Goal: Task Accomplishment & Management: Manage account settings

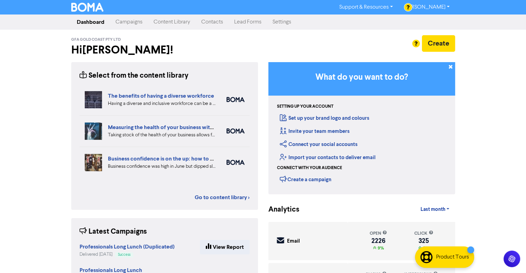
click at [125, 20] on link "Campaigns" at bounding box center [129, 22] width 38 height 14
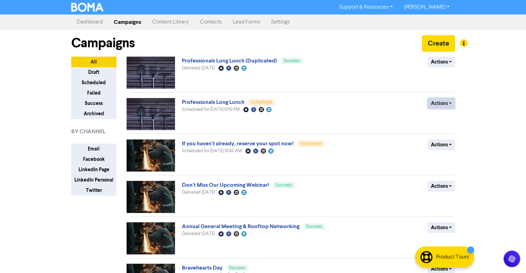
click at [444, 102] on button "Actions" at bounding box center [440, 103] width 27 height 11
click at [371, 107] on div "Actions Revert to draft Duplicate" at bounding box center [404, 114] width 111 height 32
click at [444, 145] on button "Actions" at bounding box center [440, 145] width 27 height 11
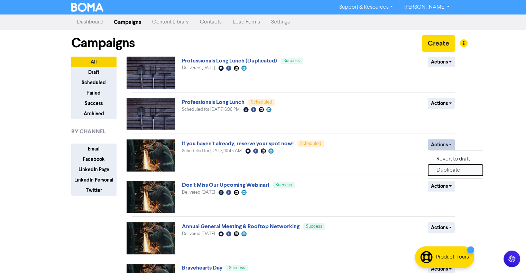
click at [440, 171] on button "Duplicate" at bounding box center [455, 170] width 55 height 11
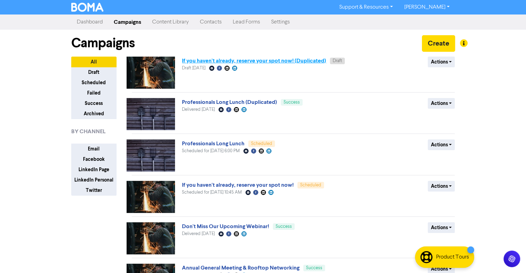
click at [282, 61] on link "If you haven't already, reserve your spot now! (Duplicated)" at bounding box center [254, 60] width 144 height 7
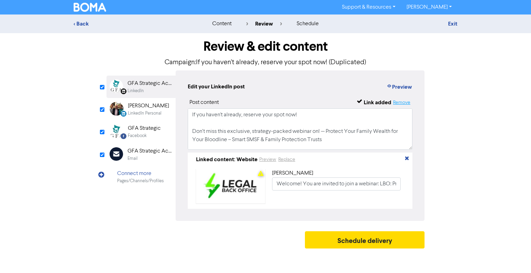
click at [406, 103] on button "Remove" at bounding box center [402, 102] width 18 height 8
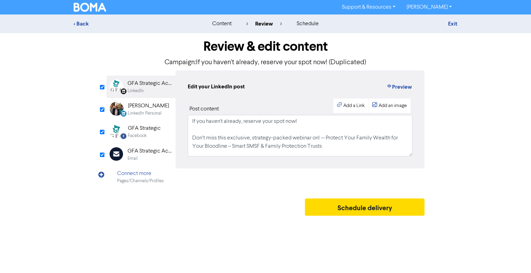
click at [143, 102] on div "[PERSON_NAME]" at bounding box center [148, 106] width 41 height 8
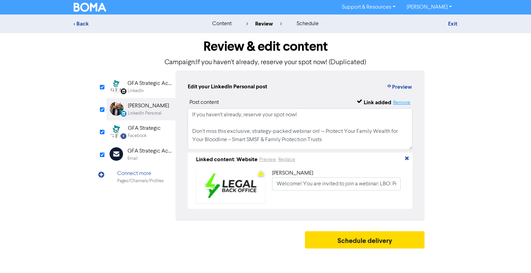
click at [398, 103] on button "Remove" at bounding box center [402, 102] width 18 height 8
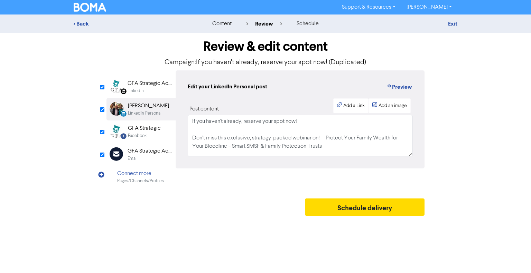
click at [145, 126] on div "GFA Strategic" at bounding box center [144, 128] width 33 height 8
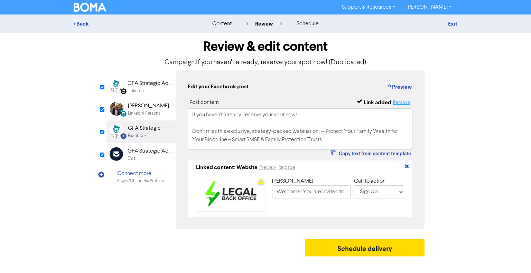
click at [405, 102] on button "Remove" at bounding box center [402, 102] width 18 height 8
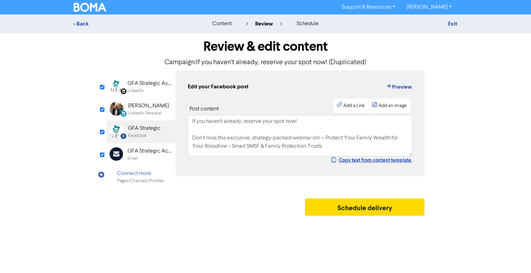
click at [141, 87] on div "GFA Strategic Accountants" at bounding box center [150, 83] width 44 height 8
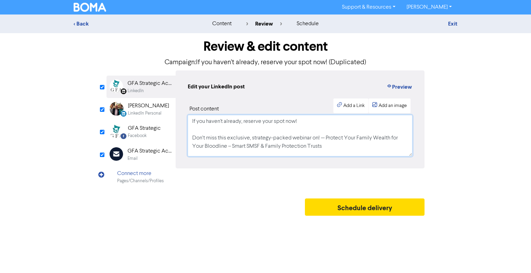
click at [294, 136] on textarea "If you haven't already, reserve your spot now! Don’t miss this exclusive, strat…" at bounding box center [300, 135] width 225 height 41
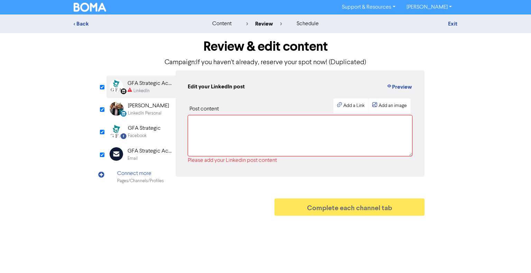
click at [138, 105] on div "[PERSON_NAME]" at bounding box center [148, 106] width 41 height 8
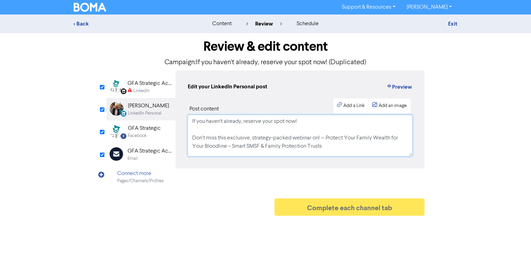
click at [252, 140] on textarea "If you haven't already, reserve your spot now! Don’t miss this exclusive, strat…" at bounding box center [300, 135] width 225 height 41
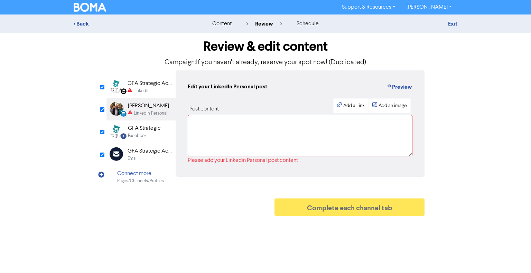
click at [142, 133] on div "Facebook" at bounding box center [137, 136] width 19 height 7
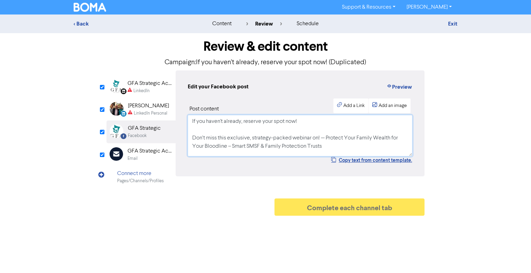
click at [235, 131] on textarea "If you haven't already, reserve your spot now! Don’t miss this exclusive, strat…" at bounding box center [300, 135] width 225 height 41
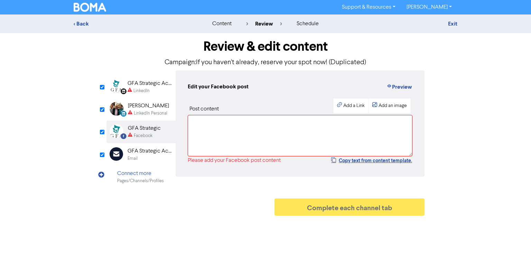
click at [144, 156] on div "Email" at bounding box center [150, 158] width 44 height 7
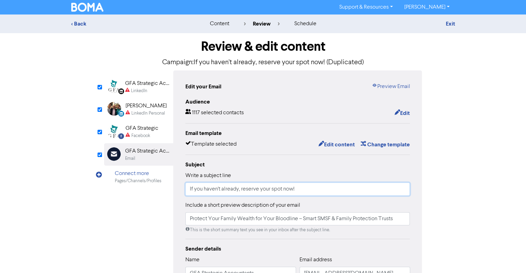
click at [223, 189] on input "If you haven't already, reserve your spot now!" at bounding box center [297, 189] width 225 height 13
click at [222, 189] on input "If you haven't already, reserve your spot now!" at bounding box center [297, 189] width 225 height 13
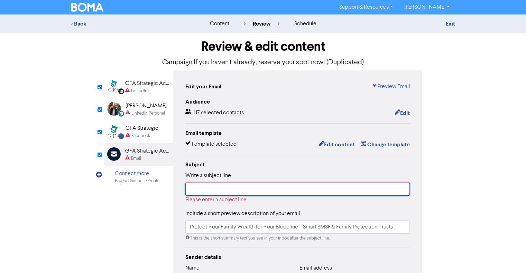
paste input "Pitching, AI Hackathons & More"
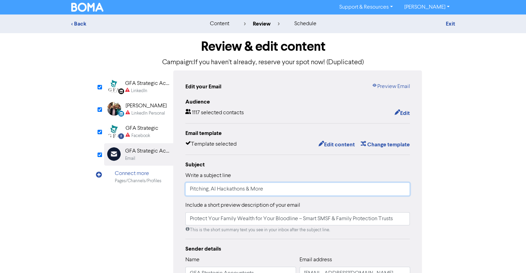
click at [189, 187] on input "Pitching, AI Hackathons & More" at bounding box center [297, 189] width 225 height 13
type input "Pitching, AI Hackathons & More"
click at [224, 220] on input "Protect Your Family Wealth for Your Bloodline – Smart SMSF & Family Protection …" at bounding box center [297, 219] width 225 height 13
click at [223, 218] on input "Protect Your Family Wealth for Your Bloodline – Smart SMSF & Family Protection …" at bounding box center [297, 219] width 225 height 13
click at [222, 218] on input "Protect Your Family Wealth for Your Bloodline – Smart SMSF & Family Protection …" at bounding box center [297, 219] width 225 height 13
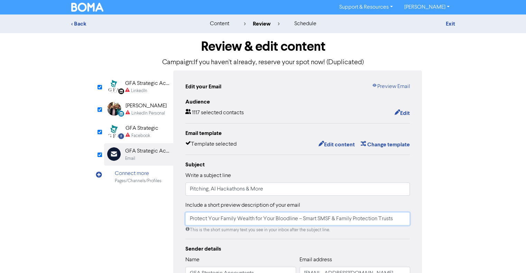
click at [221, 218] on input "Protect Your Family Wealth for Your Bloodline – Smart SMSF & Family Protection …" at bounding box center [297, 219] width 225 height 13
drag, startPoint x: 221, startPoint y: 218, endPoint x: 220, endPoint y: 222, distance: 4.2
click at [220, 222] on input "Protect Your Family Wealth for Your Bloodline – Smart SMSF & Family Protection …" at bounding box center [297, 219] width 225 height 13
paste input "Get involved to build your network in [DATE]"
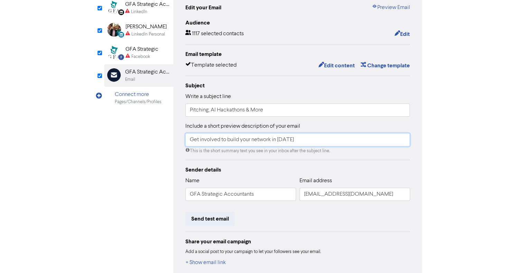
scroll to position [104, 0]
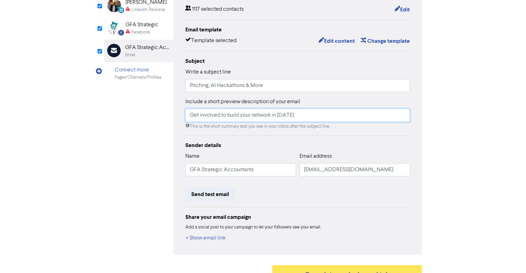
click at [189, 118] on input "Get involved to build your network in [DATE]" at bounding box center [297, 115] width 225 height 13
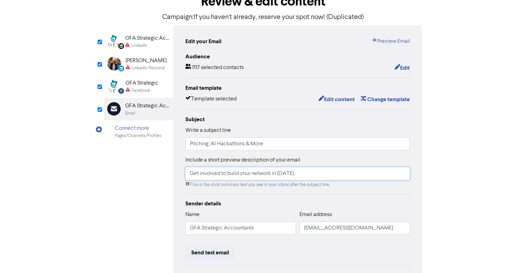
scroll to position [0, 0]
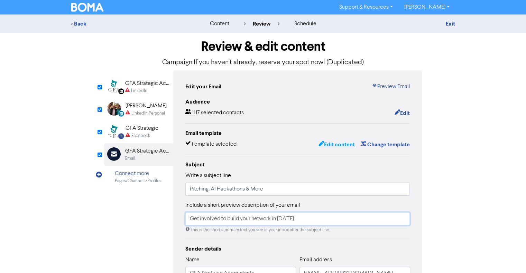
type input "Get involved to build your network in [DATE]"
click at [328, 145] on button "Edit content" at bounding box center [336, 144] width 37 height 9
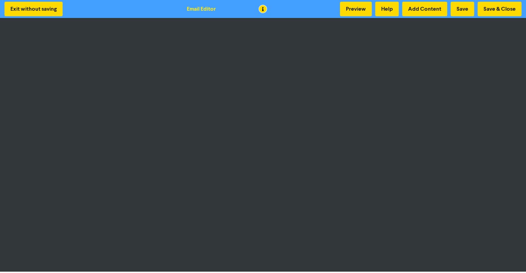
scroll to position [1, 0]
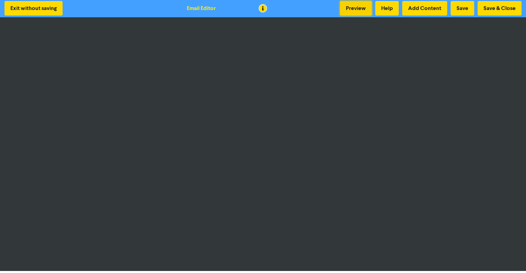
click at [350, 7] on button "Preview" at bounding box center [356, 8] width 32 height 15
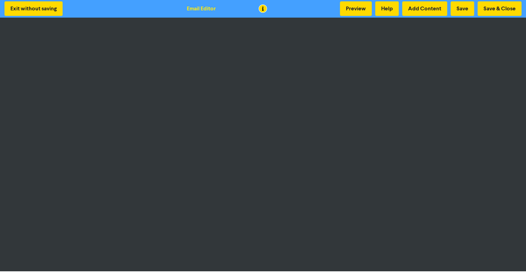
scroll to position [0, 0]
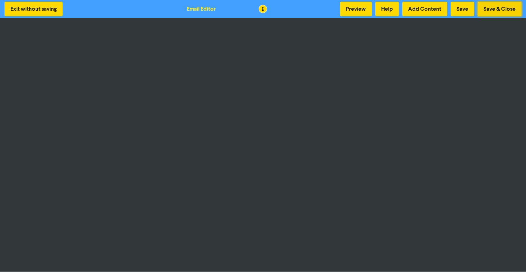
click at [496, 11] on button "Save & Close" at bounding box center [499, 9] width 44 height 15
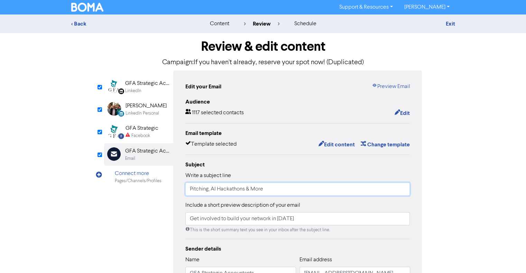
click at [230, 190] on input "Pitching, AI Hackathons & More" at bounding box center [297, 189] width 225 height 13
paste input "Build your connections and personal brand at these upcoming events"
type input "Build your connections and personal brand at these upcoming events"
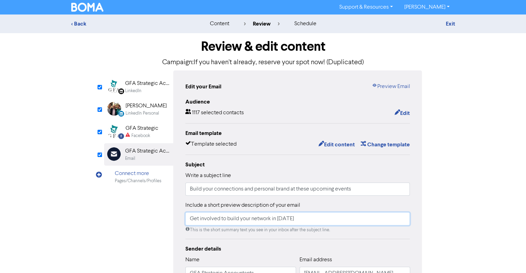
click at [249, 223] on input "Get involved to build your network in [DATE]" at bounding box center [297, 219] width 225 height 13
click at [249, 222] on input "Get involved to build your network in [DATE]" at bounding box center [297, 219] width 225 height 13
paste input "Build your connections and personal brand at these upcoming events"
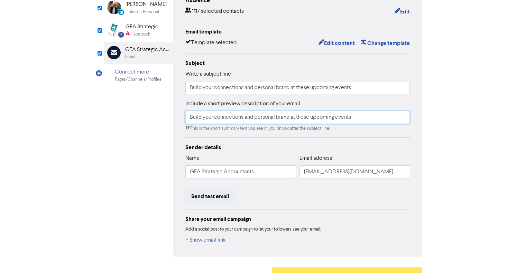
scroll to position [35, 0]
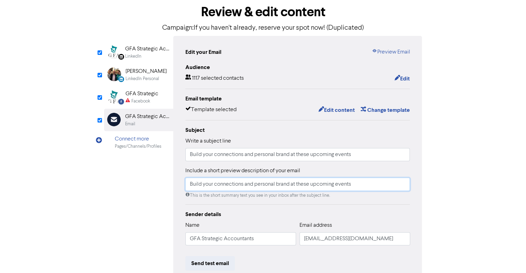
type input "Build your connections and personal brand at these upcoming events"
click at [134, 47] on div "GFA Strategic Accountants" at bounding box center [147, 49] width 44 height 8
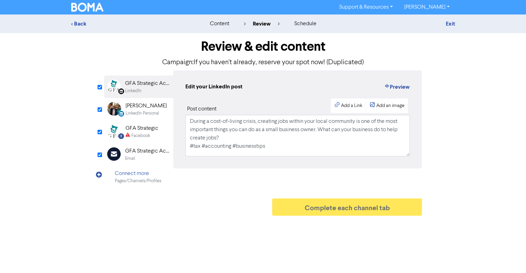
scroll to position [0, 0]
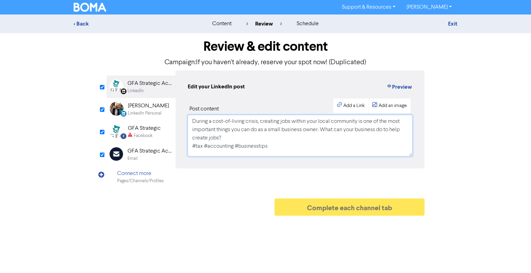
click at [222, 127] on textarea "During a cost-of-living crisis, creating jobs within your local community is on…" at bounding box center [300, 135] width 225 height 41
paste textarea "Build your connections and personal brand at these upcoming events"
type textarea "Build your connections and personal brand at these upcoming events"
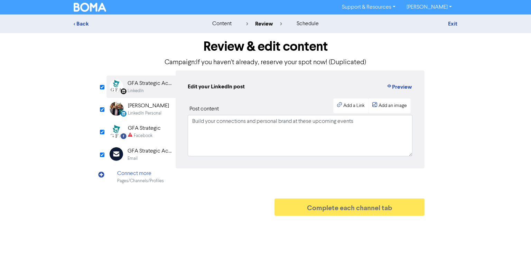
click at [148, 111] on div "LinkedIn Personal" at bounding box center [145, 113] width 34 height 7
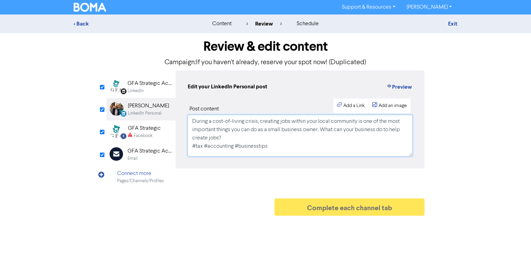
click at [260, 124] on textarea "During a cost-of-living crisis, creating jobs within your local community is on…" at bounding box center [300, 135] width 225 height 41
paste textarea "Build your connections and personal brand at these upcoming events"
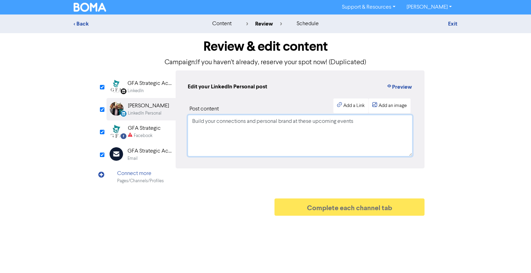
type textarea "Build your connections and personal brand at these upcoming events"
click at [142, 130] on div "GFA Strategic" at bounding box center [144, 128] width 33 height 8
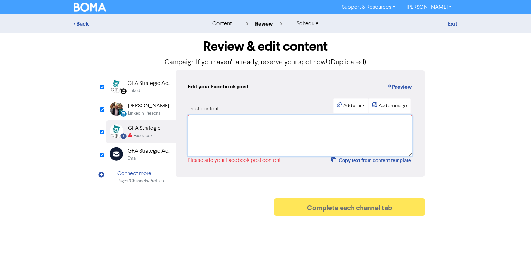
click at [250, 141] on textarea at bounding box center [300, 135] width 225 height 41
paste textarea "Build your connections and personal brand at these upcoming events"
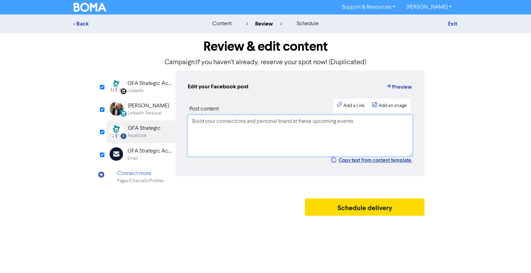
type textarea "Build your connections and personal brand at these upcoming events"
click at [244, 204] on div "Schedule delivery" at bounding box center [265, 209] width 318 height 21
click at [144, 161] on div "Email" at bounding box center [150, 158] width 44 height 7
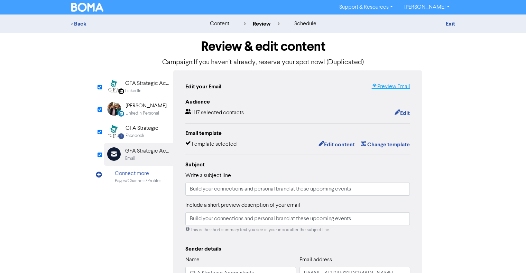
click at [388, 87] on link "Preview Email" at bounding box center [390, 87] width 38 height 8
click at [338, 146] on button "Edit content" at bounding box center [336, 144] width 37 height 9
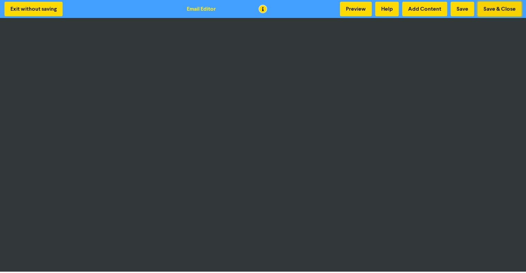
click at [508, 6] on button "Save & Close" at bounding box center [499, 9] width 44 height 15
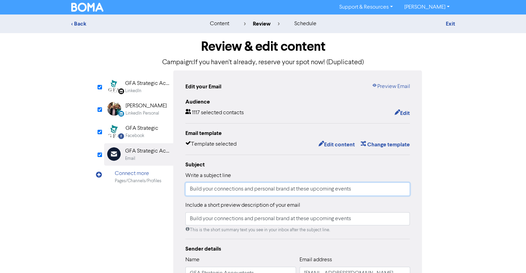
click at [207, 188] on input "Build your connections and personal brand at these upcoming events" at bounding box center [297, 189] width 225 height 13
click at [206, 188] on input "Build your connections and personal brand at these upcoming events" at bounding box center [297, 189] width 225 height 13
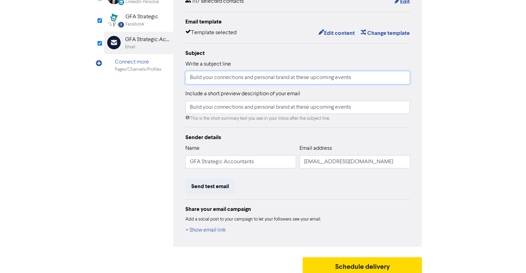
scroll to position [116, 0]
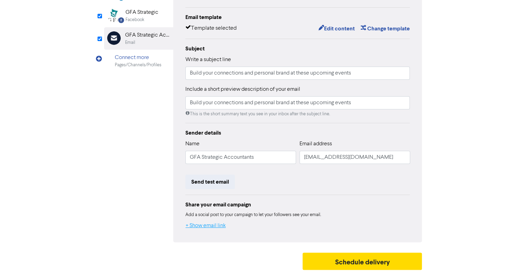
click at [211, 225] on button "+ Show email link" at bounding box center [205, 225] width 41 height 9
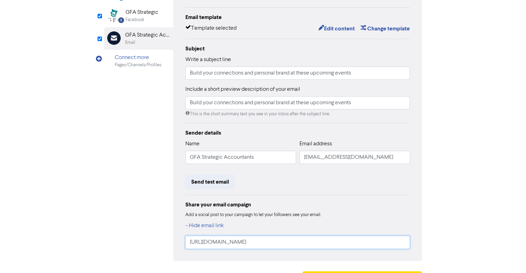
click at [220, 242] on input "[URL][DOMAIN_NAME]" at bounding box center [297, 242] width 225 height 13
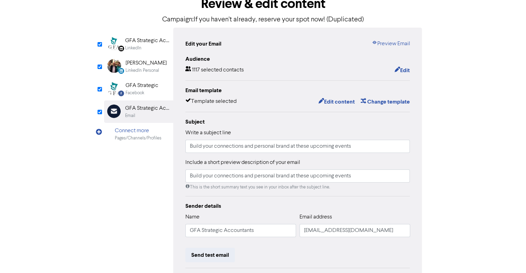
scroll to position [12, 0]
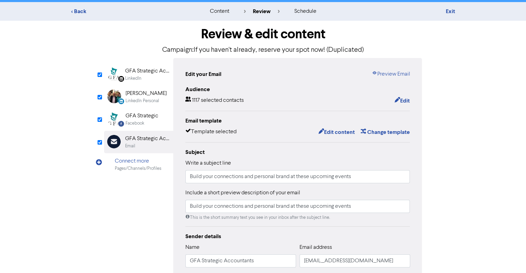
click at [144, 77] on div "LinkedIn" at bounding box center [147, 78] width 44 height 7
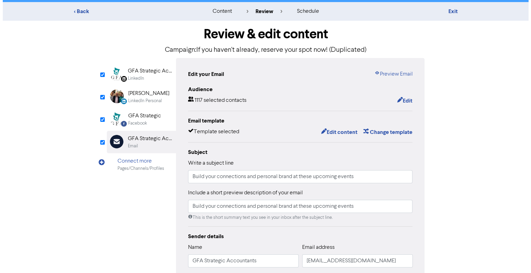
scroll to position [0, 0]
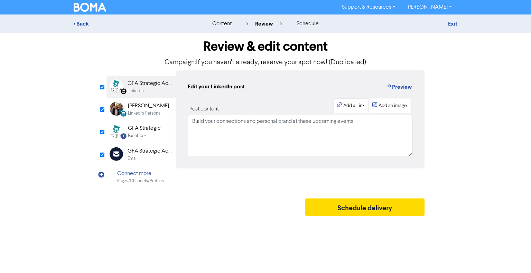
click at [364, 105] on div "Add a Link" at bounding box center [353, 105] width 21 height 7
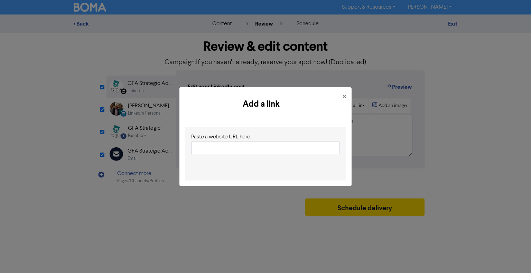
click at [270, 146] on input "text" at bounding box center [265, 147] width 149 height 13
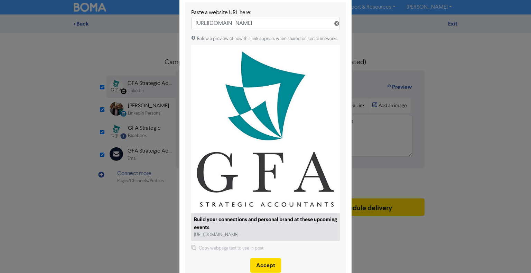
scroll to position [68, 0]
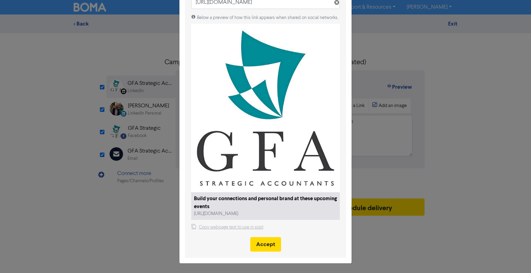
type input "[URL][DOMAIN_NAME]"
click at [274, 235] on div "Below a preview of how this link appears when shared on social networks. Build …" at bounding box center [265, 133] width 149 height 237
click at [273, 243] on button "Accept" at bounding box center [265, 244] width 31 height 15
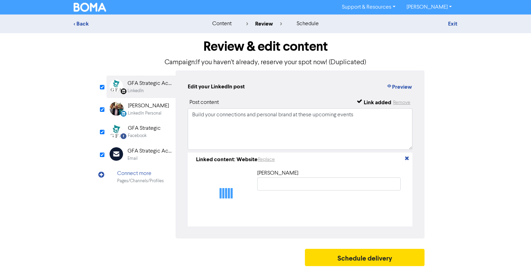
type input "Build your connections and personal brand at these upcoming events"
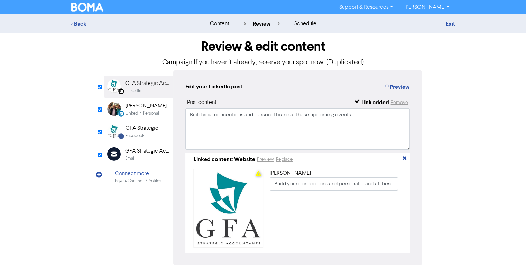
click at [155, 115] on div "LinkedIn Personal" at bounding box center [142, 113] width 34 height 7
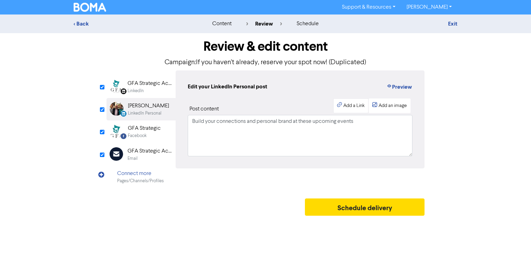
click at [344, 104] on div "Add a Link" at bounding box center [353, 105] width 21 height 7
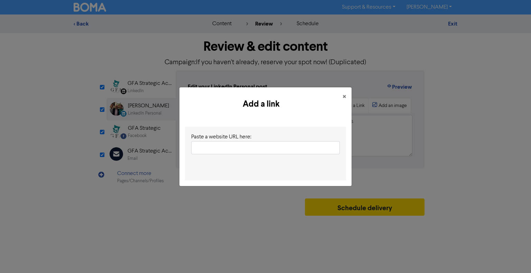
type input "[URL][DOMAIN_NAME]"
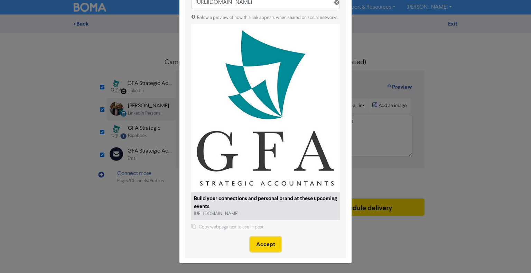
click at [261, 242] on button "Accept" at bounding box center [265, 244] width 31 height 15
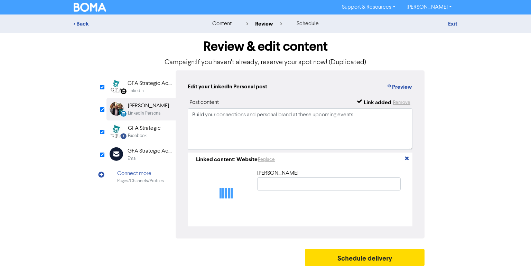
click at [154, 133] on div "Facebook" at bounding box center [144, 136] width 33 height 7
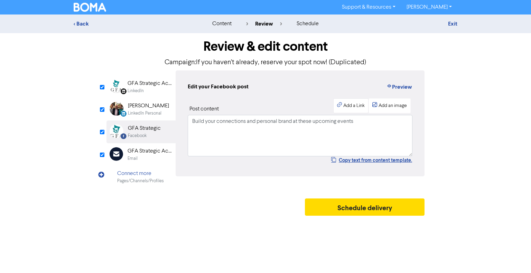
click at [354, 106] on div "Add a Link" at bounding box center [353, 105] width 21 height 7
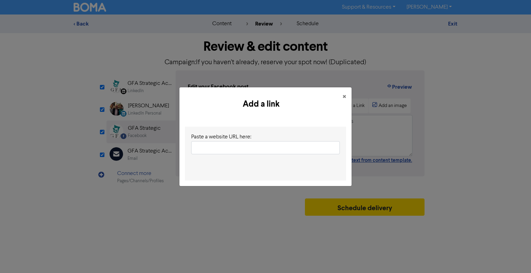
click at [240, 152] on input "text" at bounding box center [265, 147] width 149 height 13
type input "[URL][DOMAIN_NAME]"
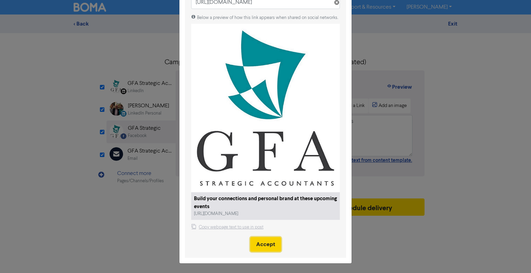
click at [268, 243] on button "Accept" at bounding box center [265, 244] width 31 height 15
select select "SIGN_UP"
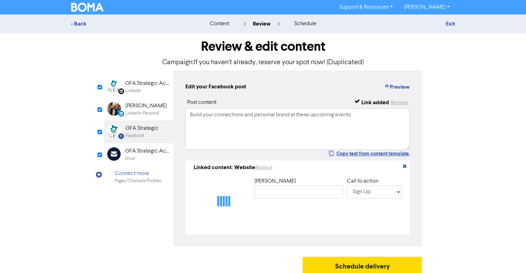
click at [148, 92] on div "LinkedIn" at bounding box center [147, 91] width 44 height 7
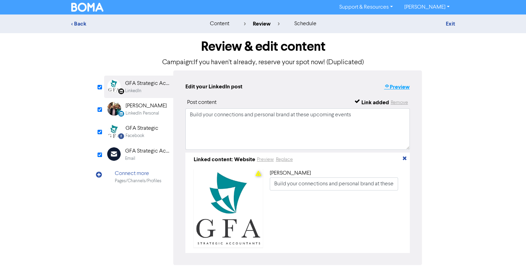
click at [399, 84] on button "Preview" at bounding box center [396, 87] width 26 height 9
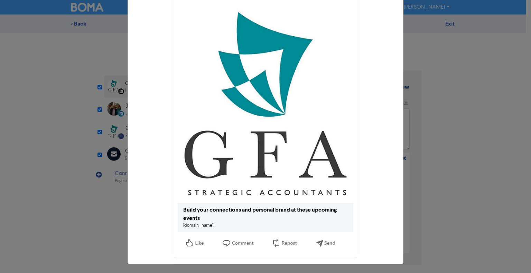
click at [206, 225] on link "[DOMAIN_NAME]" at bounding box center [198, 226] width 30 height 4
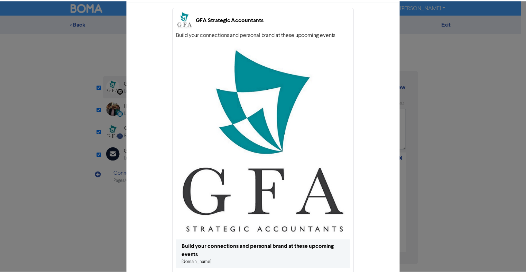
scroll to position [0, 0]
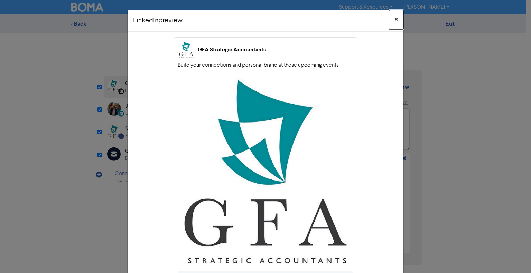
click at [394, 19] on span "×" at bounding box center [395, 20] width 3 height 10
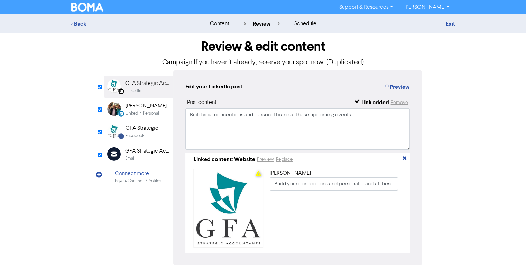
click at [146, 110] on div "LinkedIn Personal" at bounding box center [142, 113] width 34 height 7
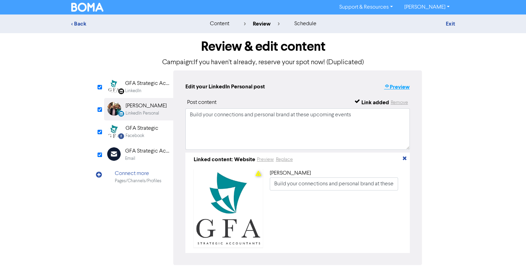
click at [395, 89] on button "Preview" at bounding box center [396, 87] width 26 height 9
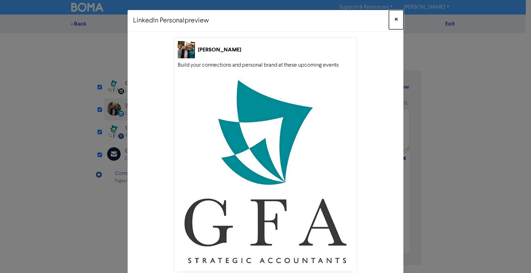
click at [394, 18] on span "×" at bounding box center [395, 20] width 3 height 10
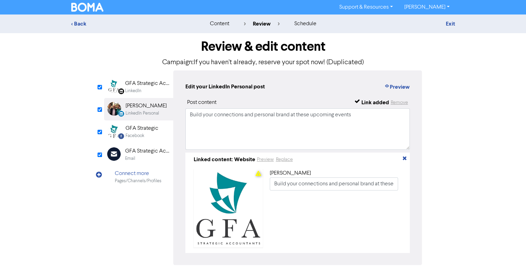
click at [148, 130] on div "GFA Strategic" at bounding box center [141, 128] width 33 height 8
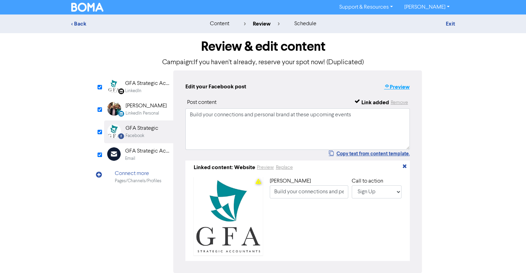
click at [401, 91] on button "Preview" at bounding box center [396, 87] width 26 height 9
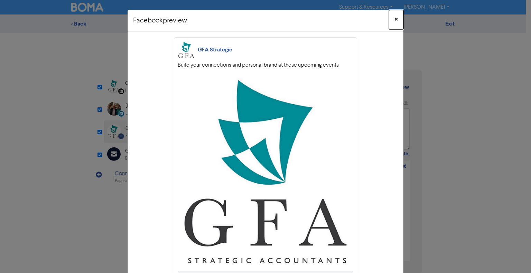
click at [394, 18] on span "×" at bounding box center [395, 20] width 3 height 10
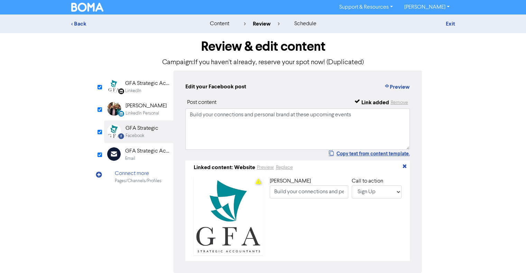
click at [158, 87] on div "GFA Strategic Accountants" at bounding box center [147, 83] width 44 height 8
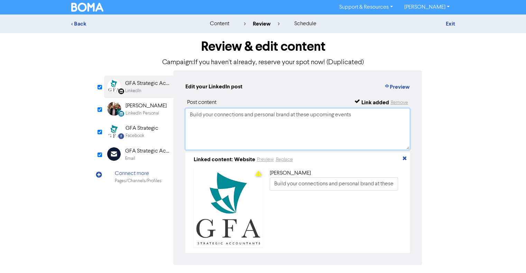
click at [368, 111] on textarea "Build your connections and personal brand at these upcoming events" at bounding box center [297, 128] width 225 height 41
click at [334, 116] on textarea "Build your connections and personal brand at these upcoming events!" at bounding box center [297, 128] width 225 height 41
type textarea "Build your connections and personal brand at these upcoming events!"
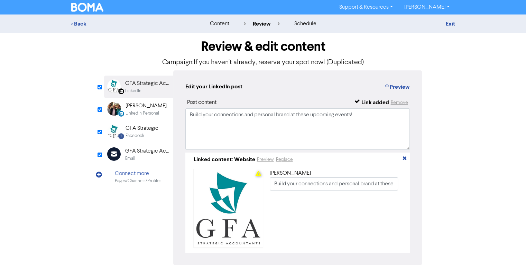
click at [142, 110] on div "[PERSON_NAME]" at bounding box center [145, 106] width 41 height 8
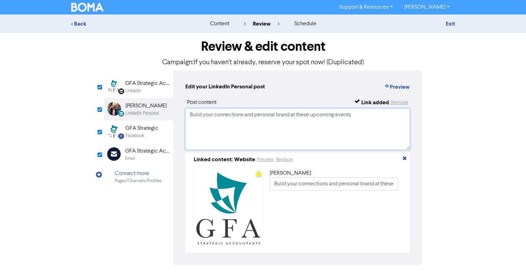
click at [326, 115] on textarea "Build your connections and personal brand at these upcoming events" at bounding box center [297, 128] width 225 height 41
paste textarea "!"
type textarea "Build your connections and personal brand at these upcoming events!"
drag, startPoint x: 149, startPoint y: 130, endPoint x: 153, endPoint y: 130, distance: 4.8
click at [149, 130] on div "GFA Strategic" at bounding box center [141, 128] width 33 height 8
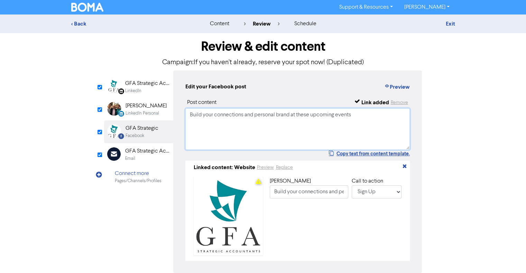
click at [294, 119] on textarea "Build your connections and personal brand at these upcoming events" at bounding box center [297, 128] width 225 height 41
paste textarea "!"
type textarea "Build your connections and personal brand at these upcoming events!"
drag, startPoint x: 131, startPoint y: 154, endPoint x: 160, endPoint y: 158, distance: 29.6
click at [133, 154] on div "GFA Strategic Accountants" at bounding box center [147, 151] width 44 height 8
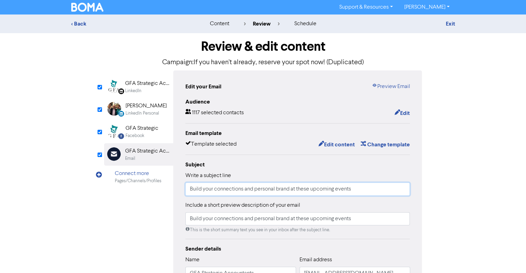
click at [264, 185] on input "Build your connections and personal brand at these upcoming events" at bounding box center [297, 189] width 225 height 13
paste input "!"
type input "Build your connections and personal brand at these upcoming events!"
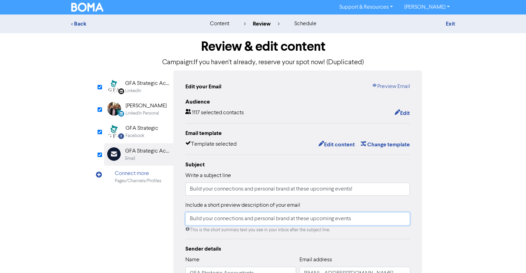
click at [340, 218] on input "Build your connections and personal brand at these upcoming events" at bounding box center [297, 219] width 225 height 13
paste input "!"
type input "Build your connections and personal brand at these upcoming events!"
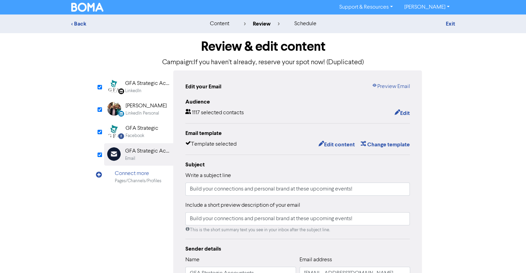
click at [89, 8] on img at bounding box center [87, 7] width 32 height 9
